Goal: Task Accomplishment & Management: Manage account settings

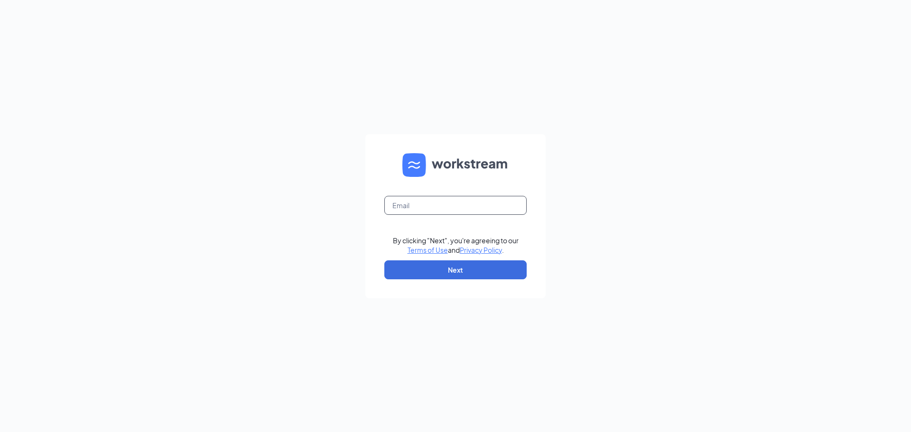
click at [444, 209] on input "text" at bounding box center [455, 205] width 142 height 19
type input "[EMAIL_ADDRESS][DOMAIN_NAME]"
click at [445, 274] on button "Next" at bounding box center [455, 269] width 142 height 19
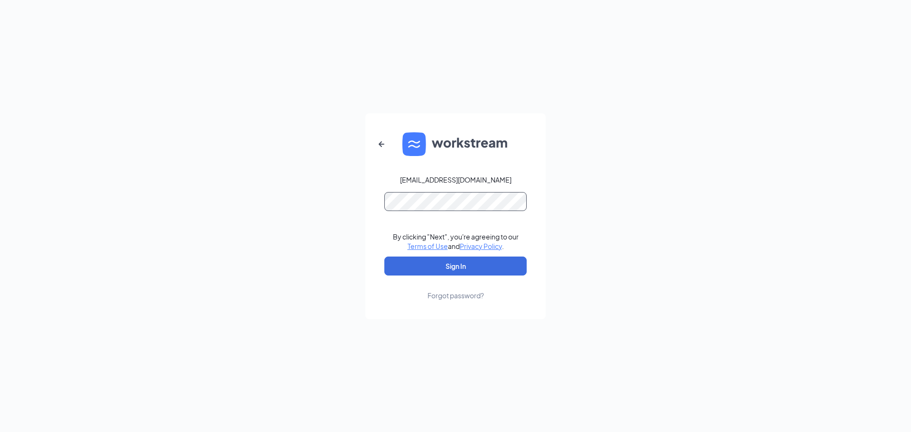
click at [384, 257] on button "Sign In" at bounding box center [455, 266] width 142 height 19
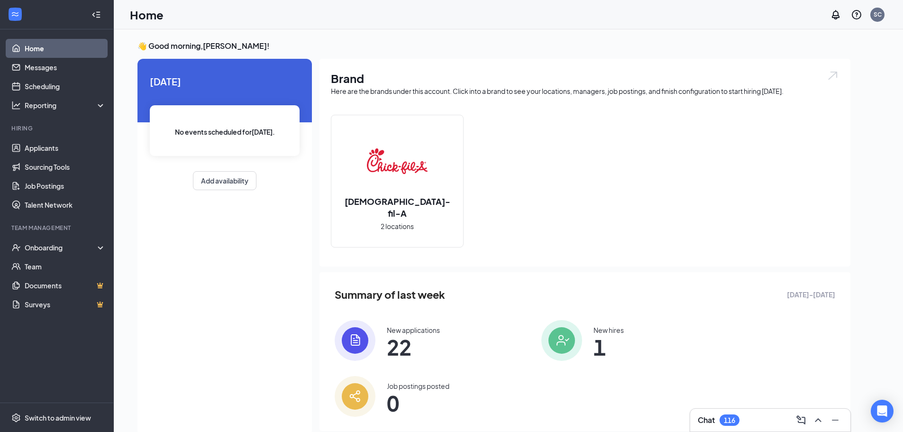
click at [542, 350] on img at bounding box center [562, 340] width 41 height 41
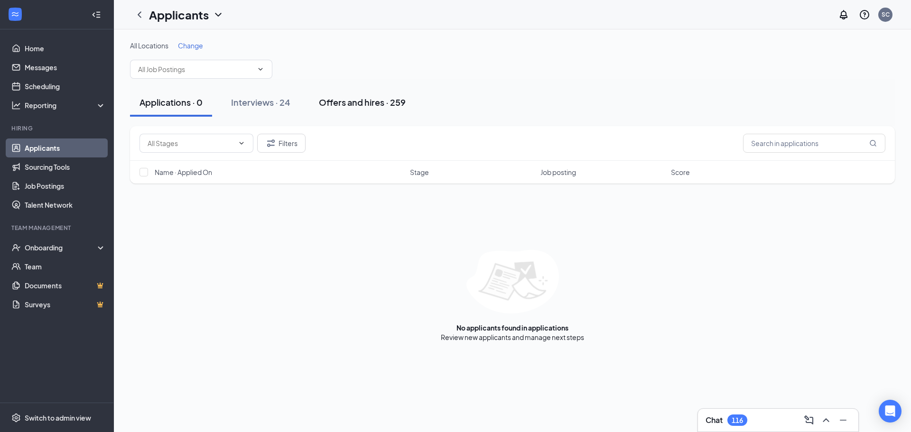
click at [357, 105] on div "Offers and hires · 259" at bounding box center [362, 102] width 87 height 12
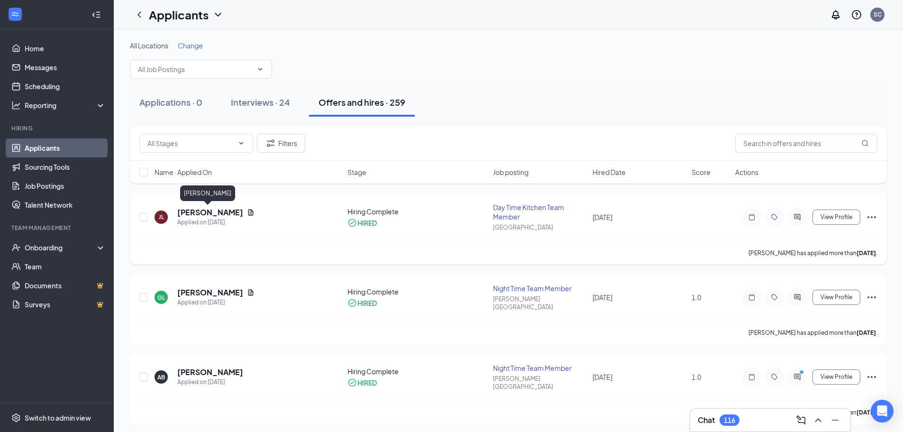
click at [209, 214] on h5 "Jordony Lara" at bounding box center [210, 212] width 66 height 10
